Goal: Transaction & Acquisition: Purchase product/service

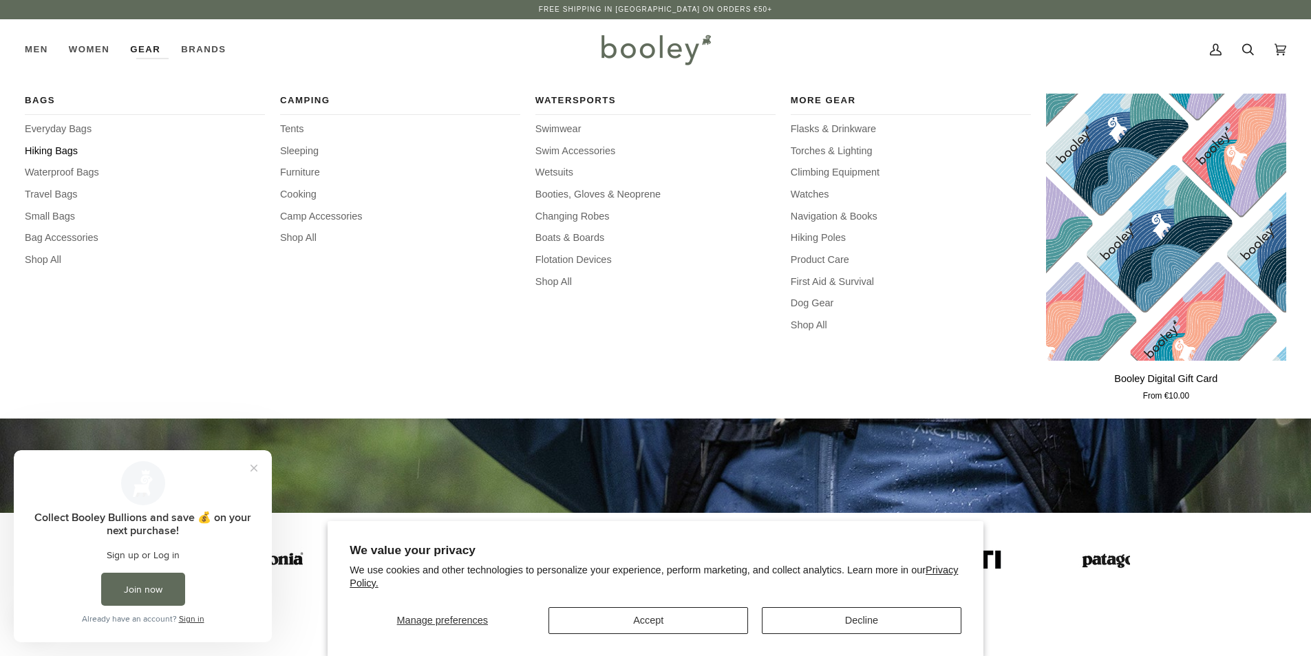
click at [66, 153] on span "Hiking Bags" at bounding box center [145, 151] width 240 height 15
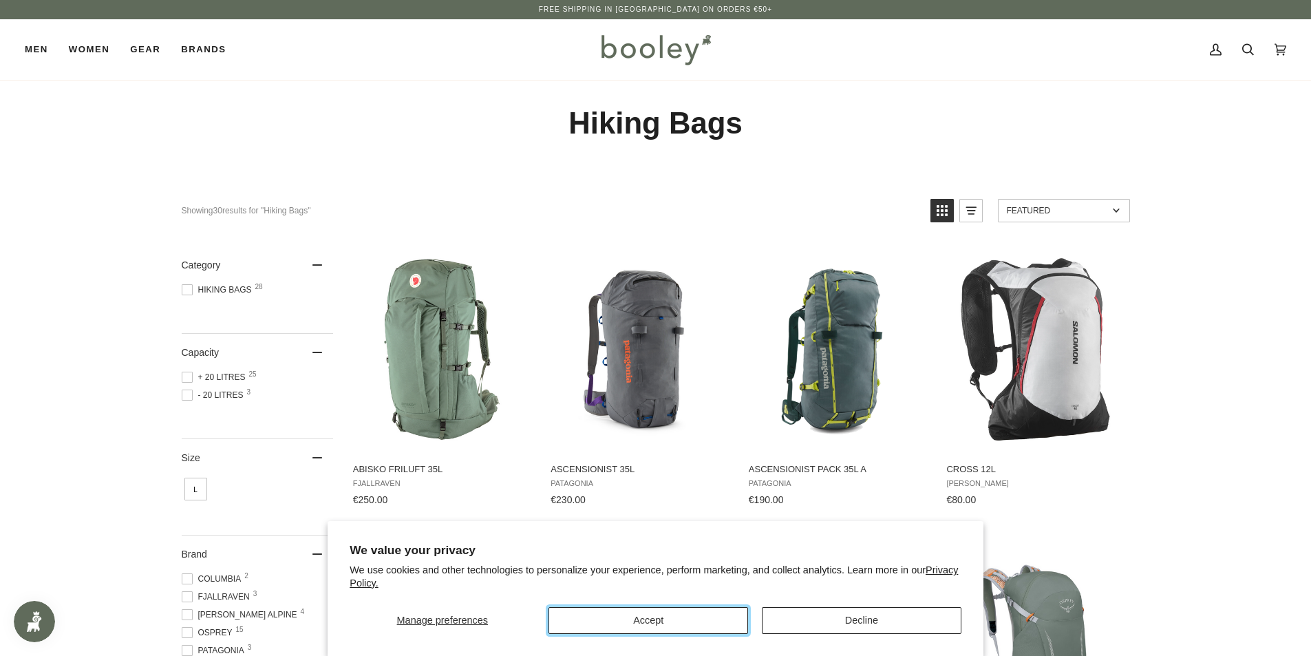
click at [656, 614] on button "Accept" at bounding box center [648, 620] width 200 height 27
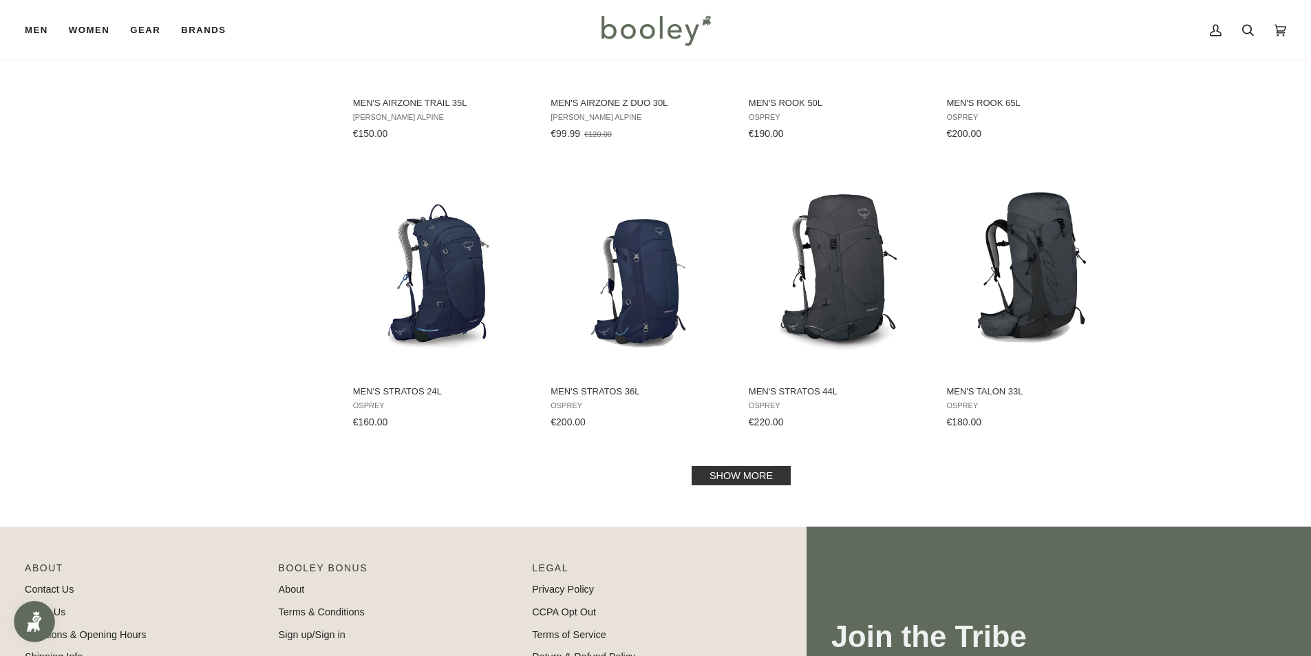
scroll to position [1376, 0]
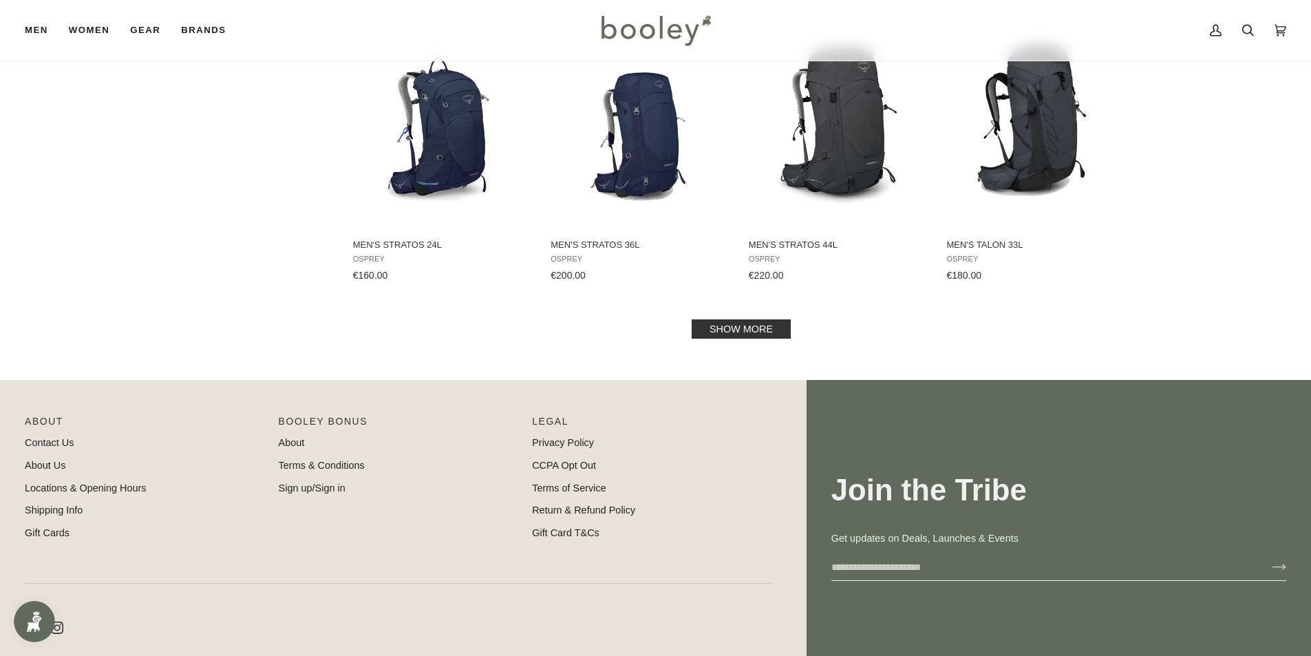
click at [737, 330] on link "Show more" at bounding box center [740, 328] width 99 height 19
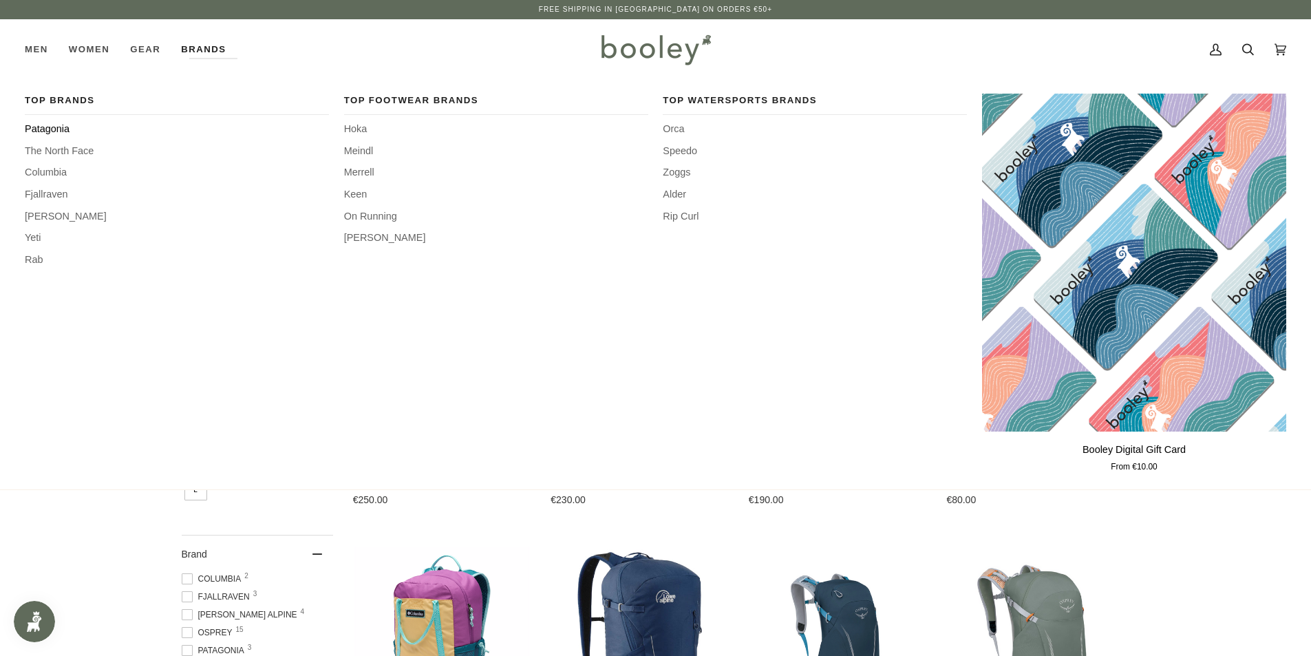
click at [50, 125] on span "Patagonia" at bounding box center [177, 129] width 304 height 15
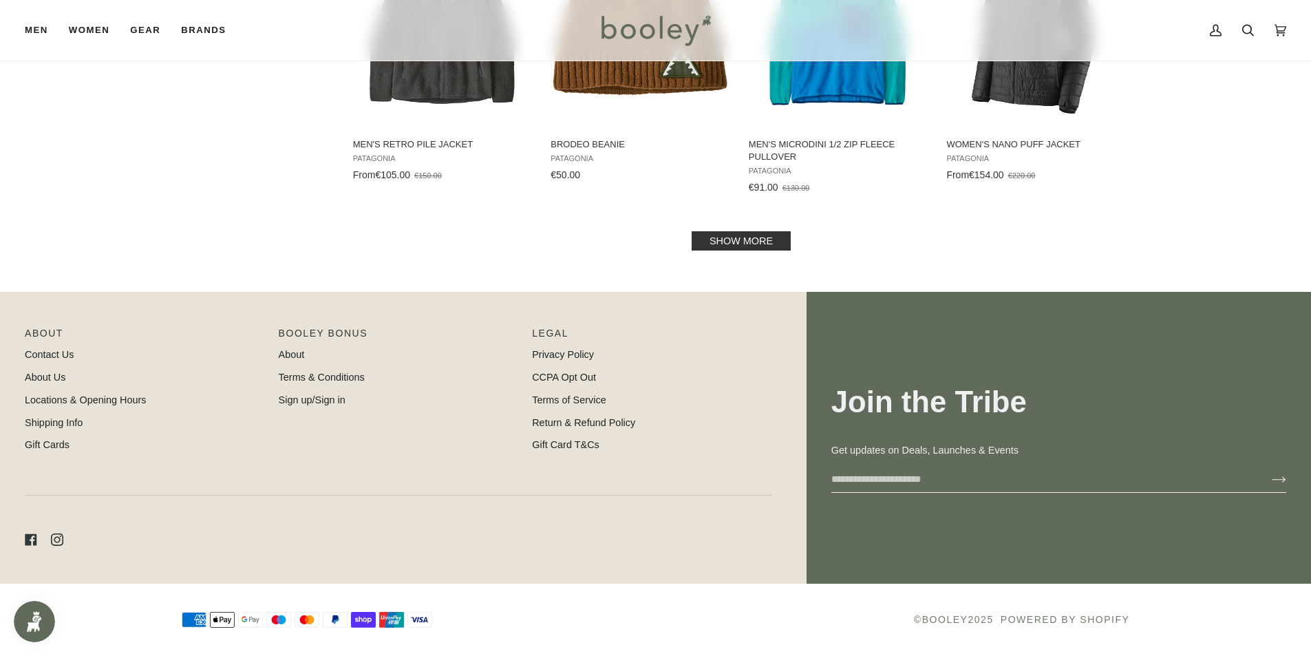
scroll to position [1182, 0]
